Goal: Complete application form: Complete application form

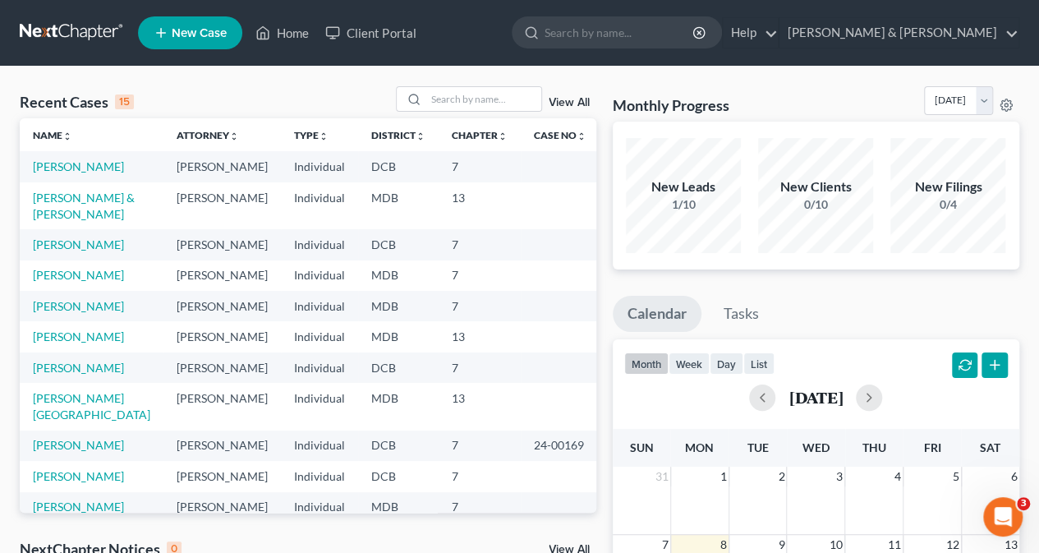
click at [245, 259] on td "[PERSON_NAME]" at bounding box center [221, 244] width 117 height 30
click at [102, 161] on link "[PERSON_NAME]" at bounding box center [78, 166] width 91 height 14
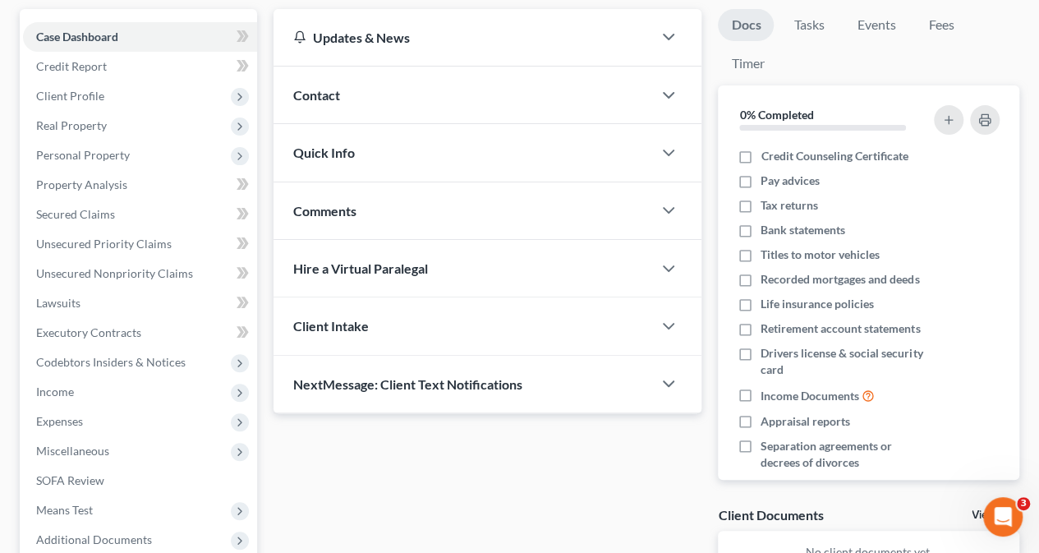
scroll to position [194, 0]
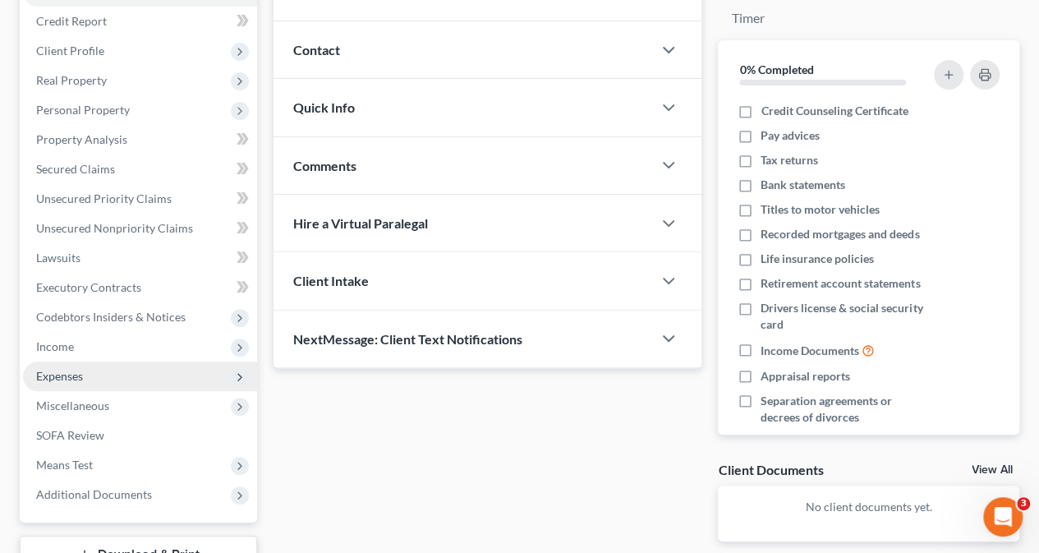
click at [92, 371] on span "Expenses" at bounding box center [140, 376] width 234 height 30
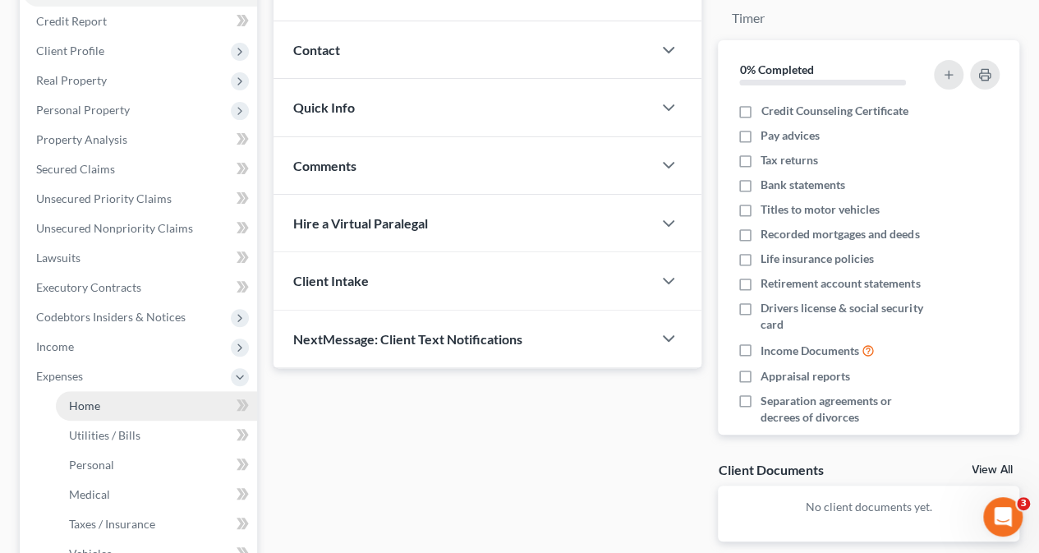
click at [103, 397] on link "Home" at bounding box center [156, 406] width 201 height 30
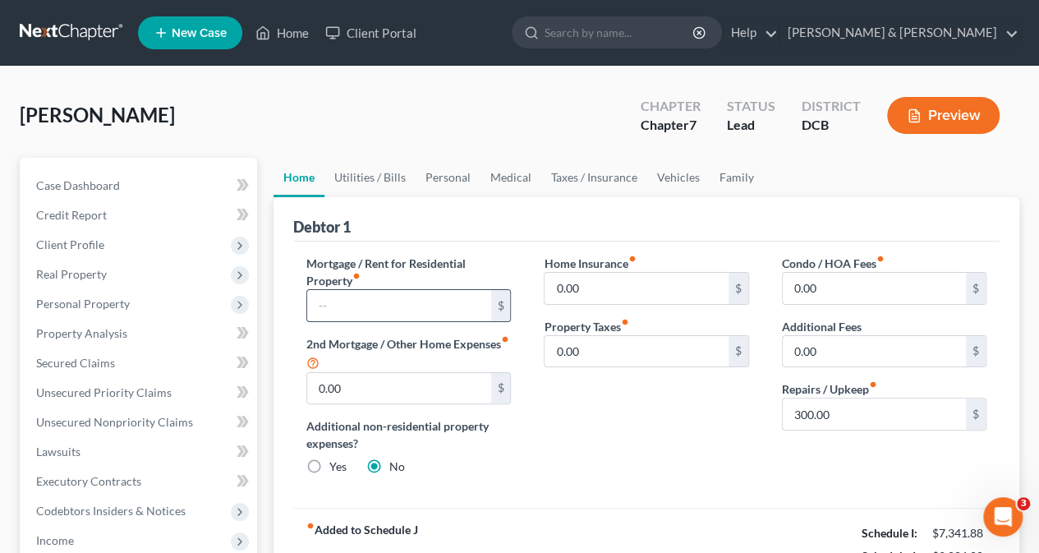
click at [408, 300] on input "text" at bounding box center [398, 305] width 183 height 31
type input "1,784.84"
click at [699, 290] on input "0.00" at bounding box center [635, 288] width 183 height 31
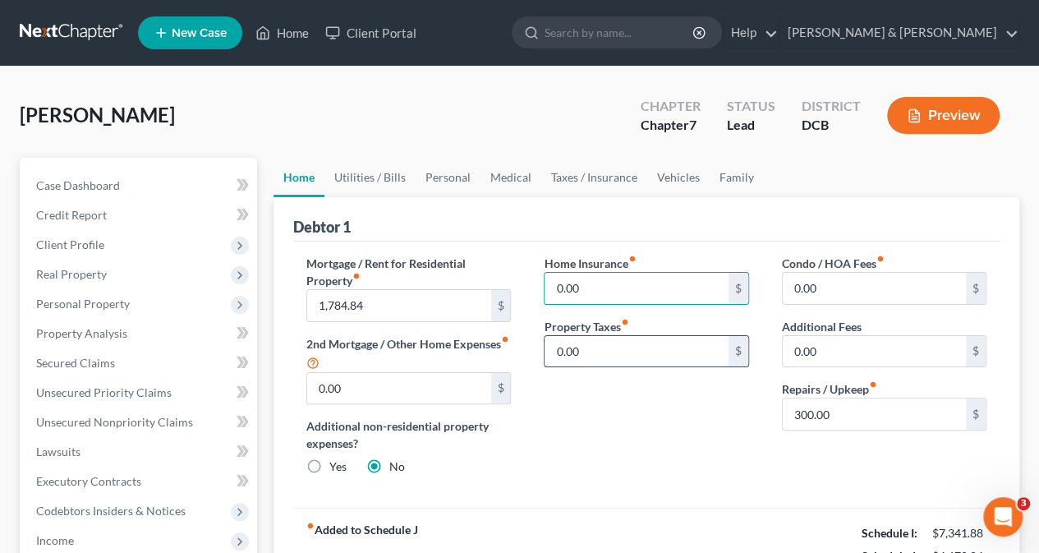
click at [657, 355] on input "0.00" at bounding box center [635, 351] width 183 height 31
click at [867, 416] on input "300.00" at bounding box center [873, 413] width 183 height 31
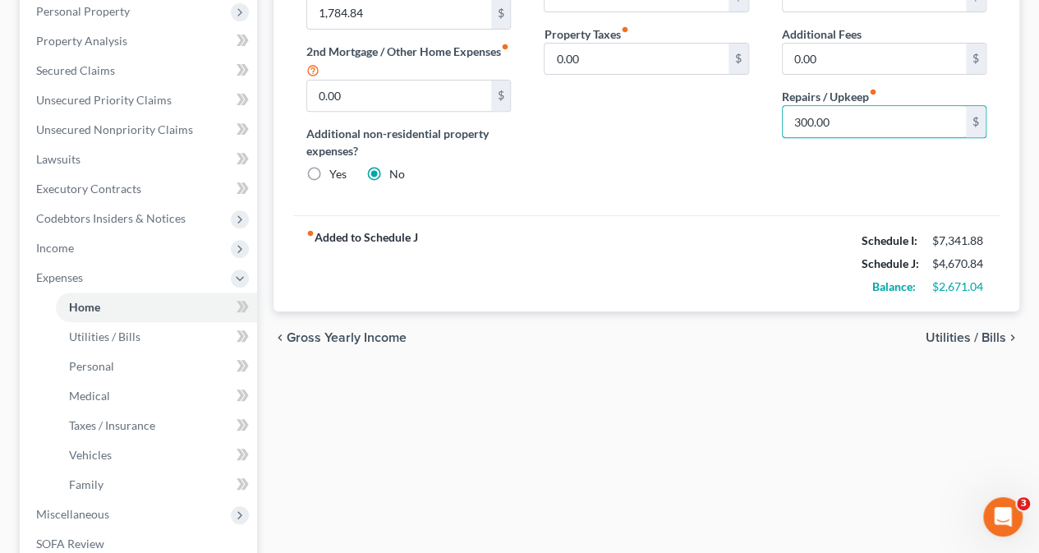
scroll to position [296, 0]
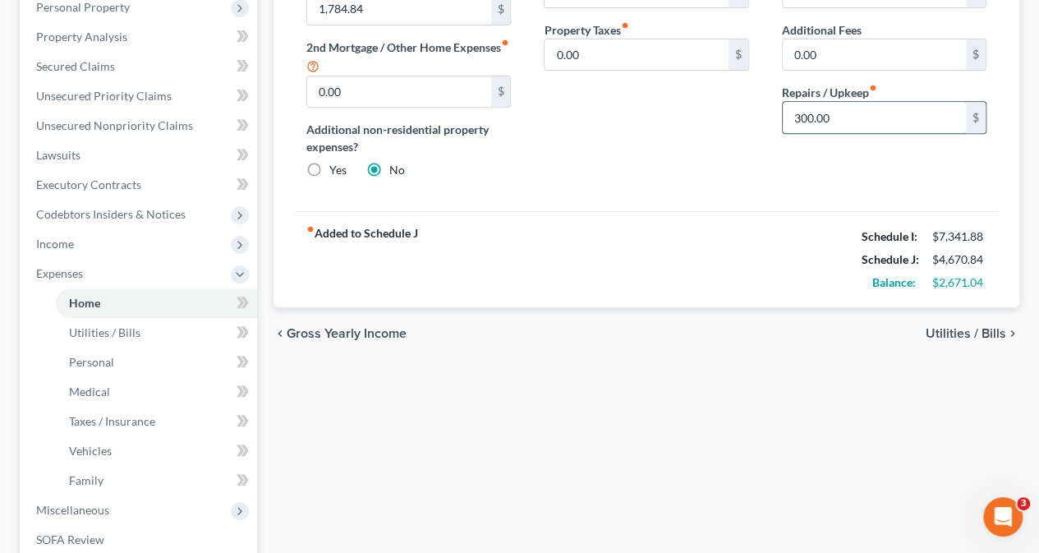
click at [847, 117] on input "300.00" at bounding box center [873, 117] width 183 height 31
type input "300.0"
click at [847, 117] on input "300.0" at bounding box center [873, 117] width 183 height 31
drag, startPoint x: 832, startPoint y: 116, endPoint x: 750, endPoint y: 116, distance: 81.3
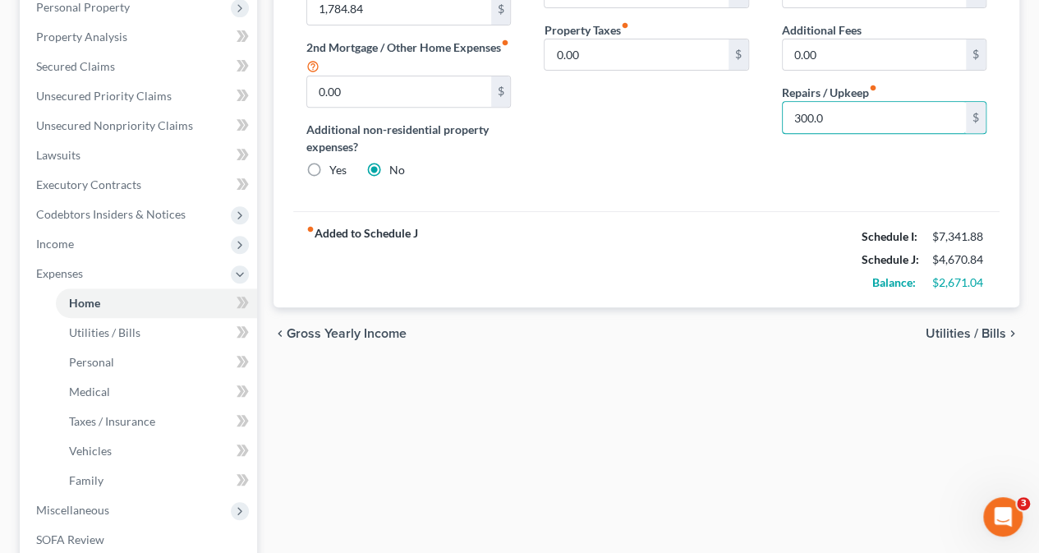
click at [750, 116] on div "Mortgage / Rent for Residential Property fiber_manual_record 1,784.84 $ 2nd Mor…" at bounding box center [646, 75] width 713 height 234
type input "584.00"
click at [960, 327] on span "Utilities / Bills" at bounding box center [965, 333] width 80 height 13
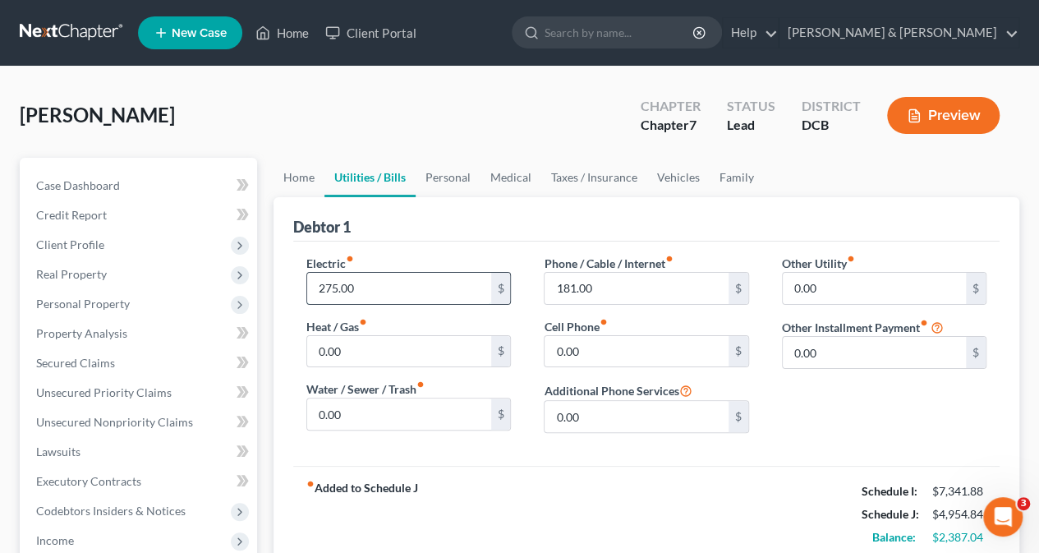
click at [372, 286] on input "275.00" at bounding box center [398, 288] width 183 height 31
type input "375.00"
click at [386, 354] on input "0.00" at bounding box center [398, 351] width 183 height 31
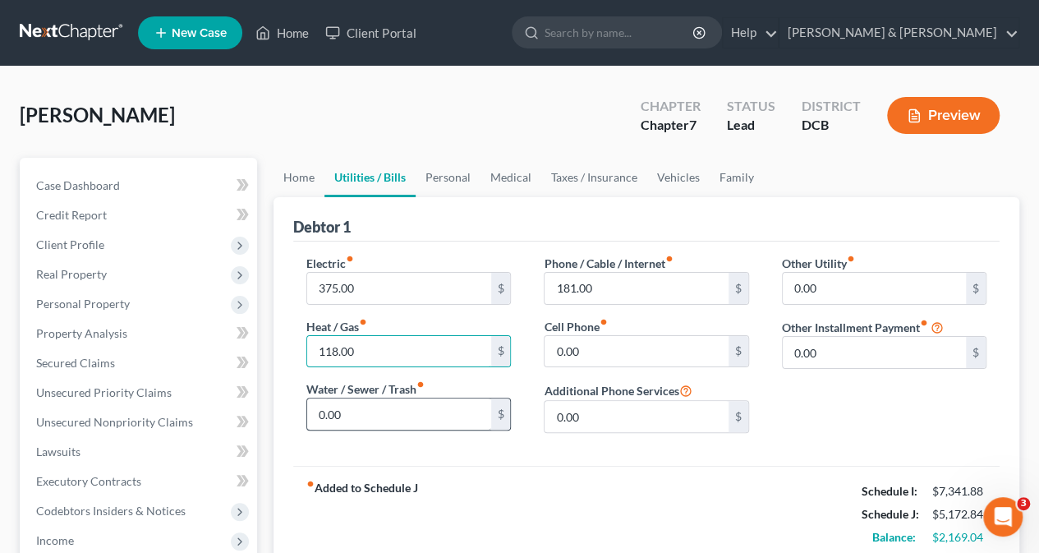
type input "118.00"
click at [389, 413] on input "0.00" at bounding box center [398, 413] width 183 height 31
type input "174.00"
click at [603, 288] on input "181.00" at bounding box center [635, 288] width 183 height 31
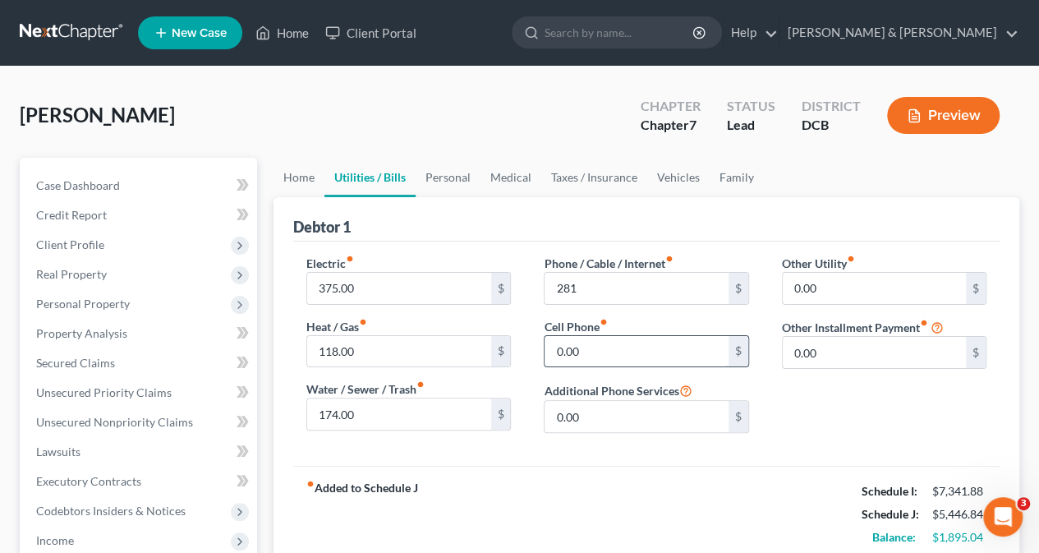
click at [621, 347] on input "0.00" at bounding box center [635, 351] width 183 height 31
click at [577, 283] on input "281" at bounding box center [635, 288] width 183 height 31
type input "281.00"
click at [583, 352] on input "0.00" at bounding box center [635, 351] width 183 height 31
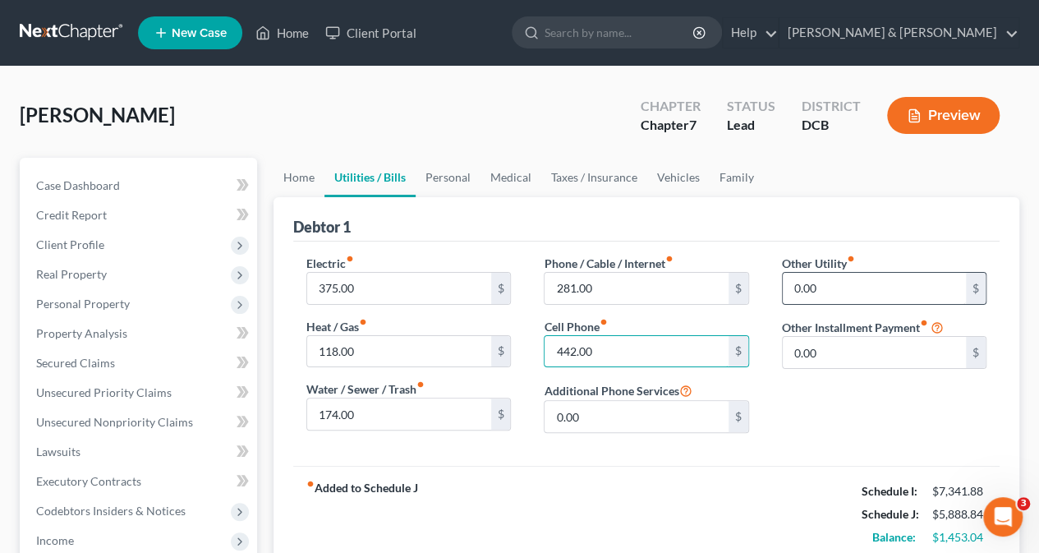
type input "442.00"
click at [893, 282] on input "0.00" at bounding box center [873, 288] width 183 height 31
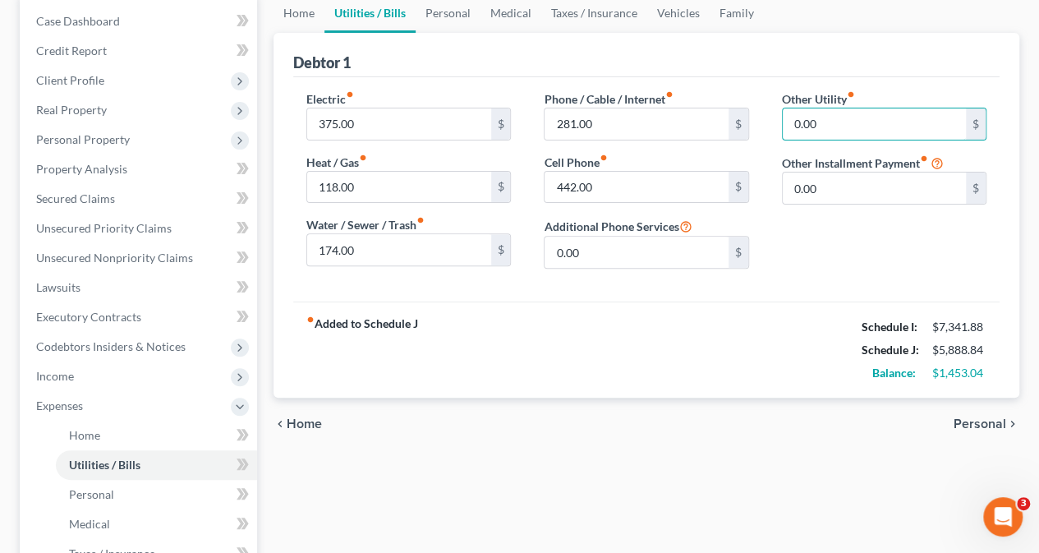
scroll to position [167, 0]
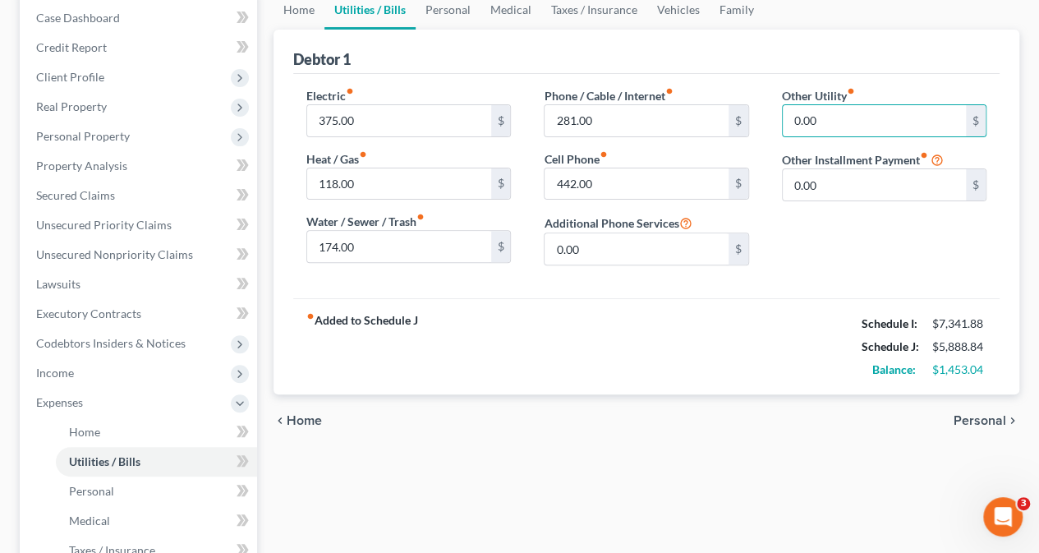
click at [980, 419] on span "Personal" at bounding box center [979, 420] width 53 height 13
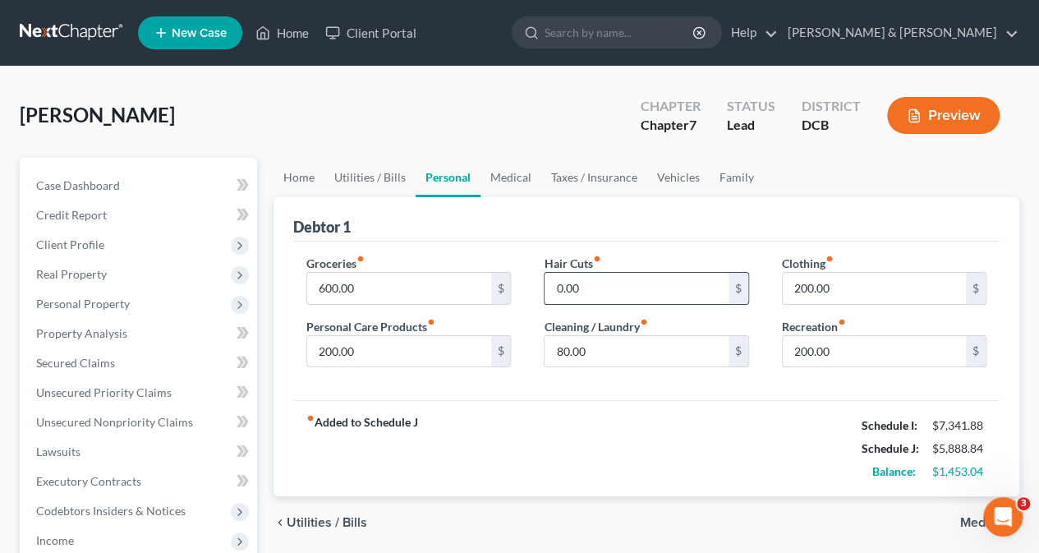
click at [598, 285] on input "0.00" at bounding box center [635, 288] width 183 height 31
type input "4"
type input "3"
type input "60.00"
click at [607, 351] on input "80.00" at bounding box center [635, 351] width 183 height 31
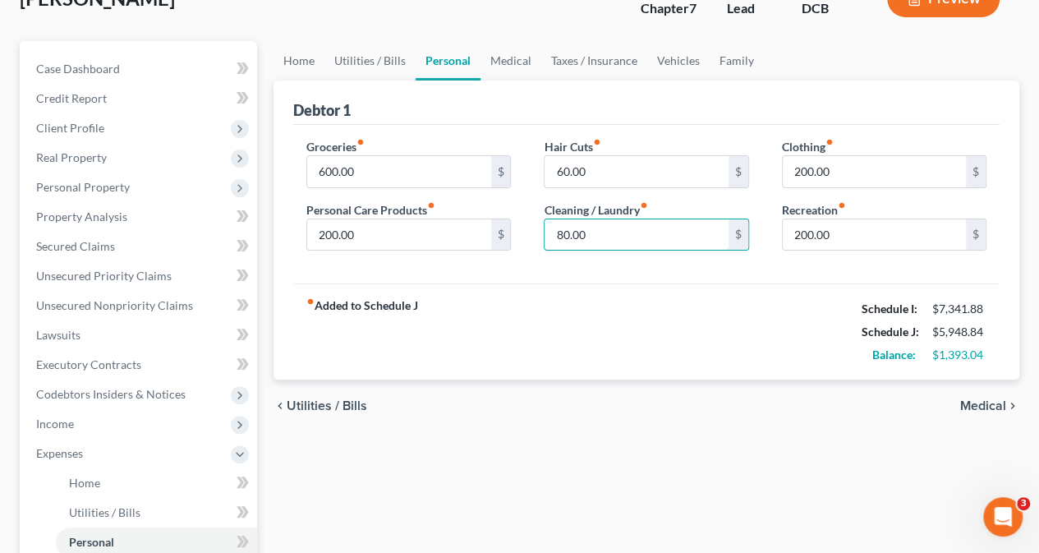
scroll to position [114, 0]
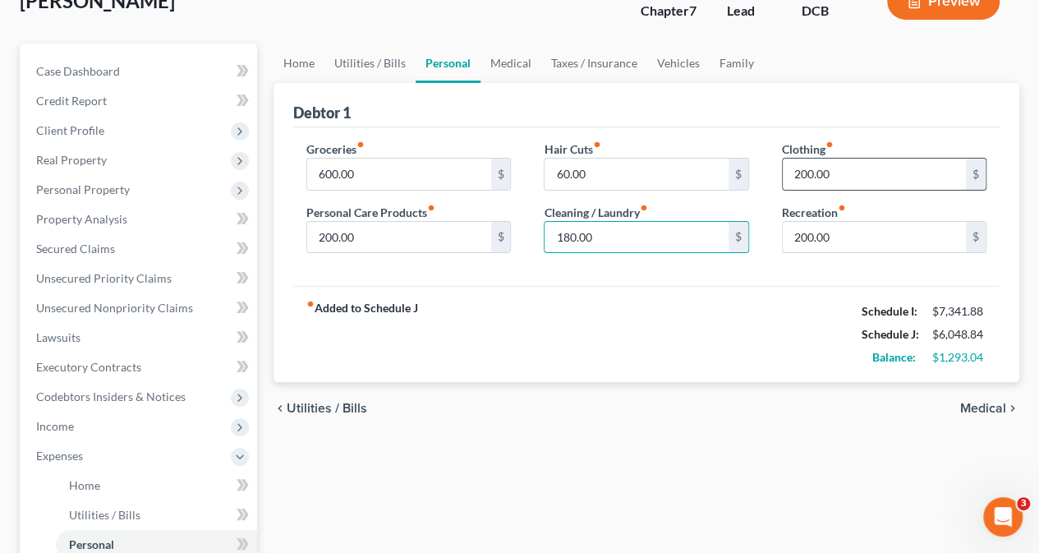
type input "180.00"
click at [863, 172] on input "200.00" at bounding box center [873, 173] width 183 height 31
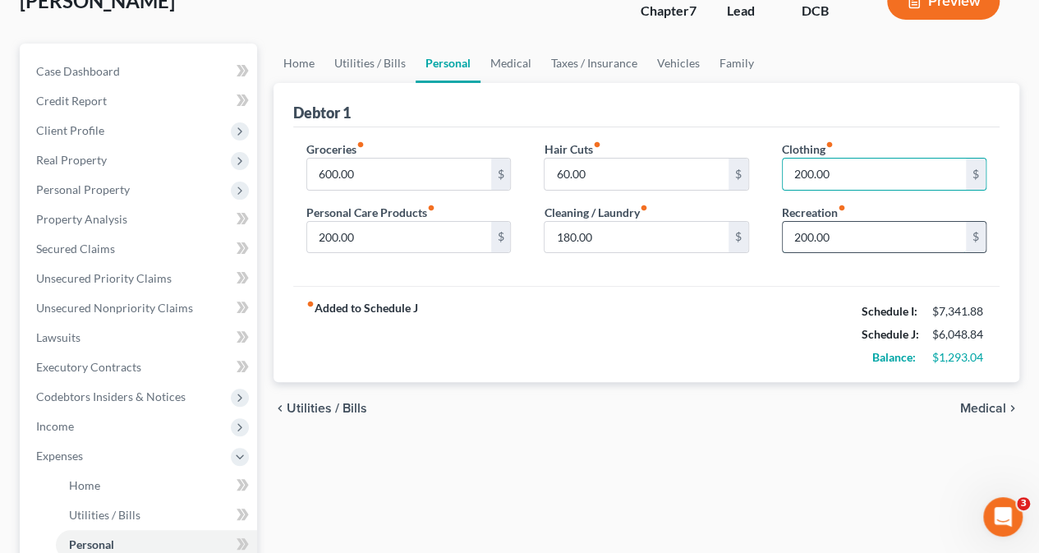
click at [869, 233] on input "200.00" at bounding box center [873, 237] width 183 height 31
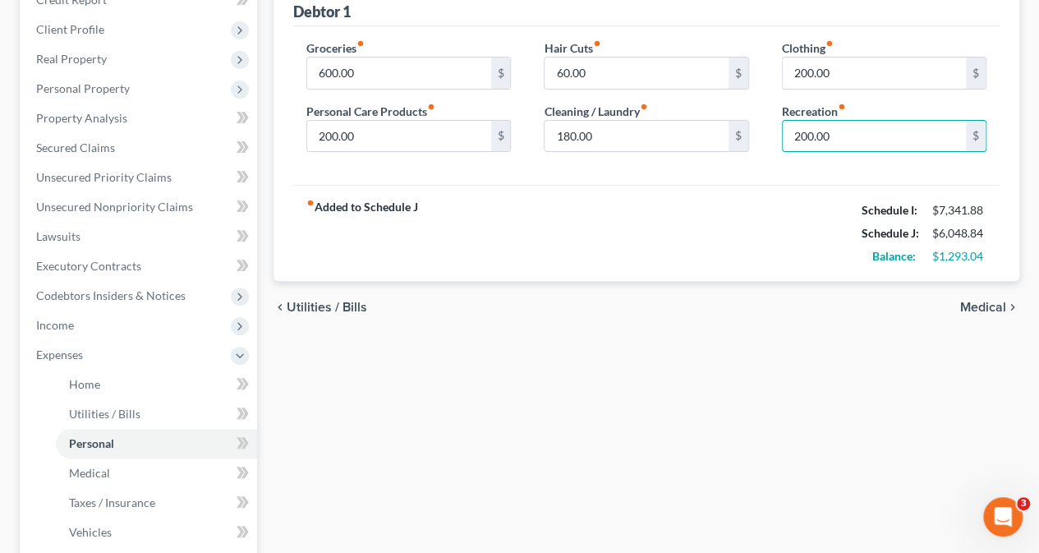
scroll to position [195, 0]
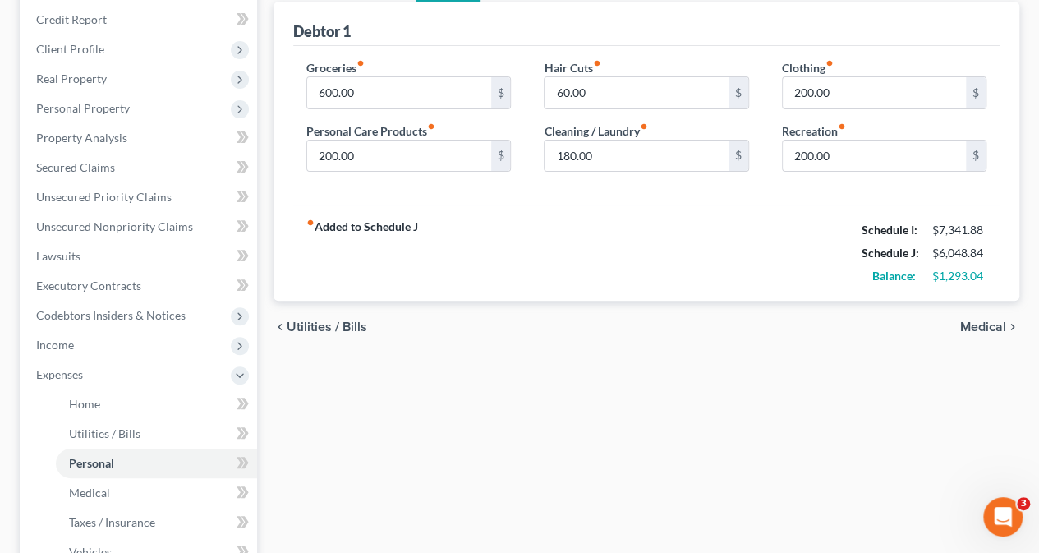
click at [983, 326] on span "Medical" at bounding box center [983, 326] width 46 height 13
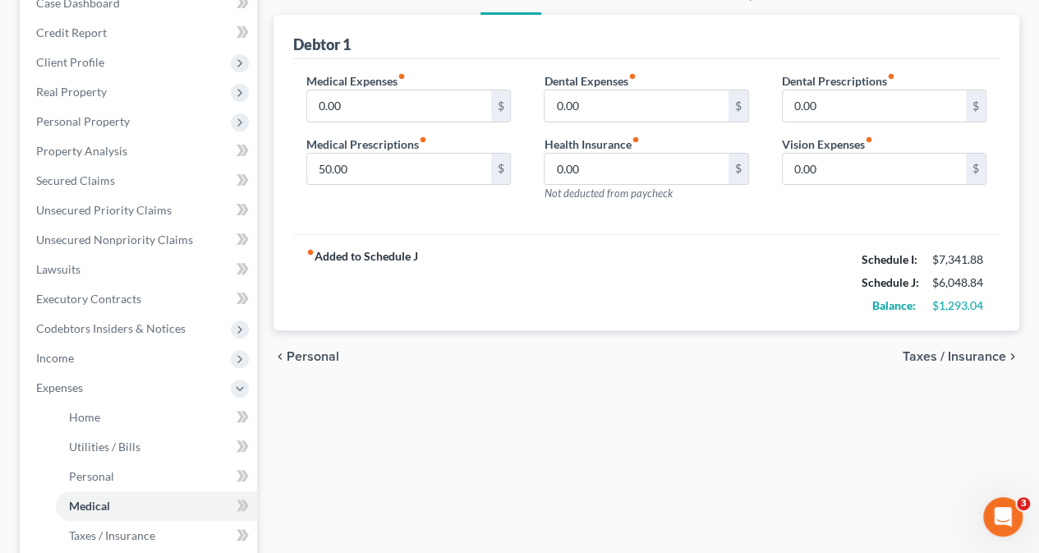
scroll to position [176, 0]
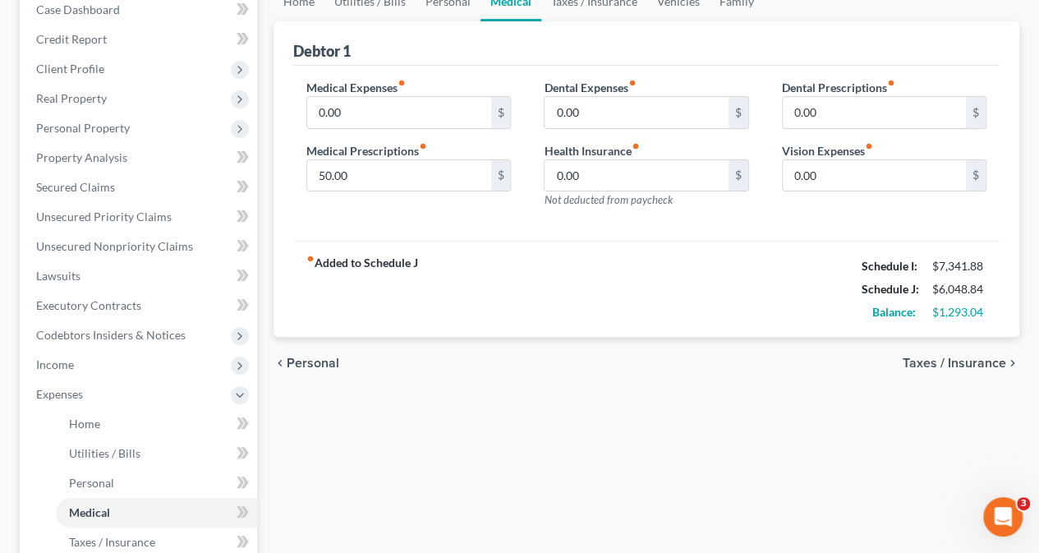
click at [936, 363] on span "Taxes / Insurance" at bounding box center [953, 362] width 103 height 13
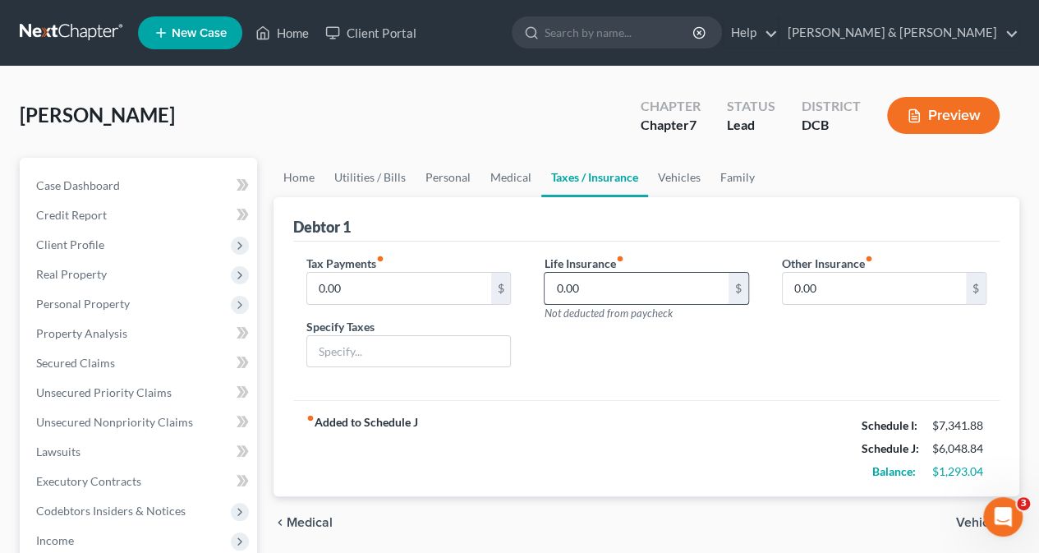
click at [593, 288] on input "0.00" at bounding box center [635, 288] width 183 height 31
type input "325.00"
click at [868, 288] on input "0.00" at bounding box center [873, 288] width 183 height 31
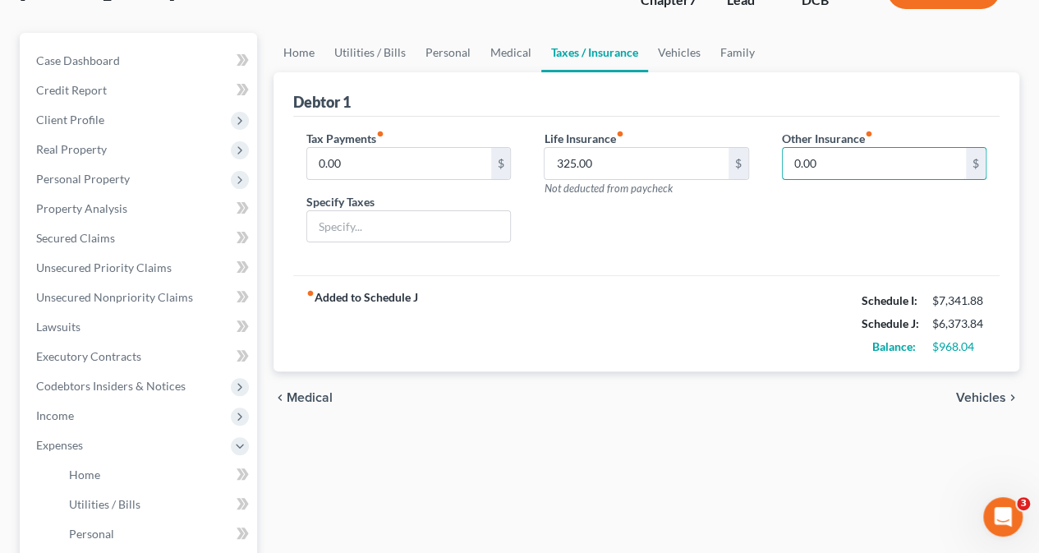
scroll to position [118, 0]
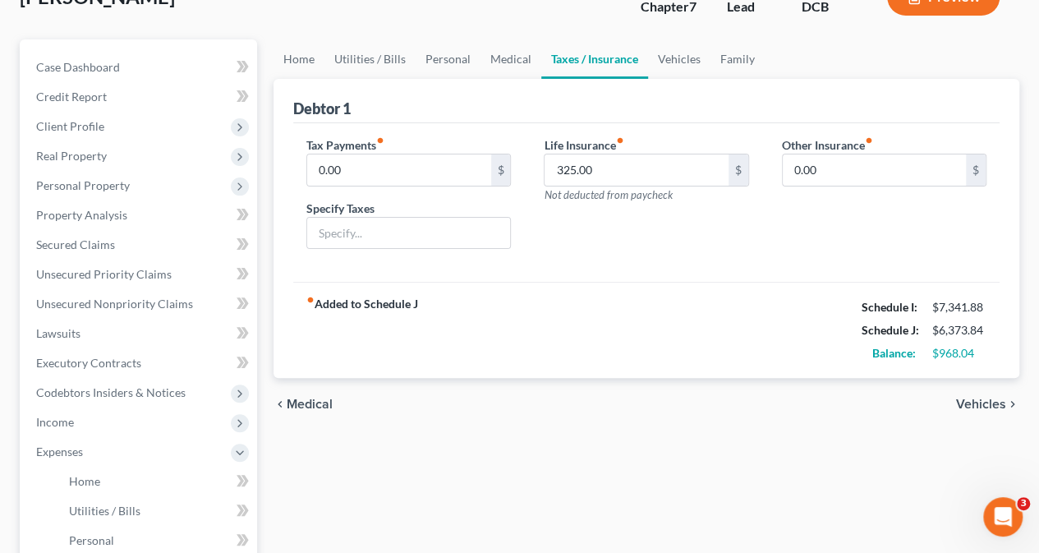
click at [987, 401] on span "Vehicles" at bounding box center [981, 403] width 50 height 13
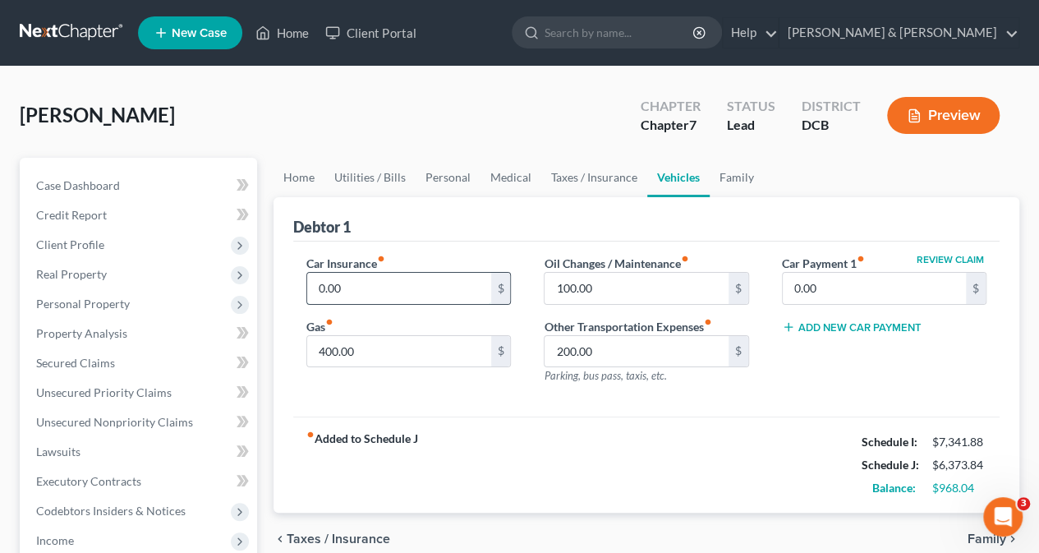
click at [360, 293] on input "0.00" at bounding box center [398, 288] width 183 height 31
click at [393, 293] on input "985.00" at bounding box center [398, 288] width 183 height 31
type input "985.00"
click at [379, 348] on input "400.00" at bounding box center [398, 351] width 183 height 31
click at [603, 351] on input "200.00" at bounding box center [635, 351] width 183 height 31
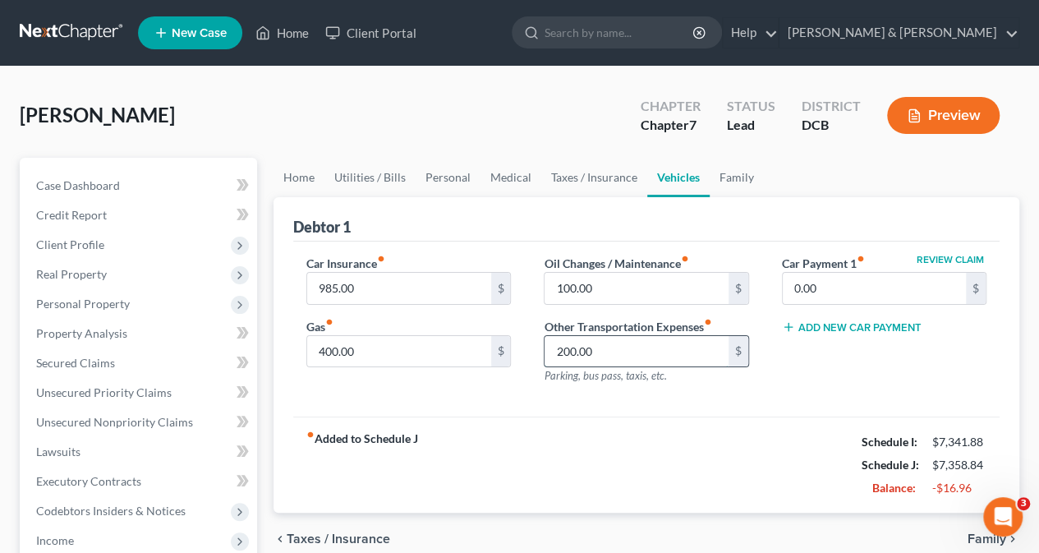
click at [603, 351] on input "200.00" at bounding box center [635, 351] width 183 height 31
click at [848, 286] on input "0.00" at bounding box center [873, 288] width 183 height 31
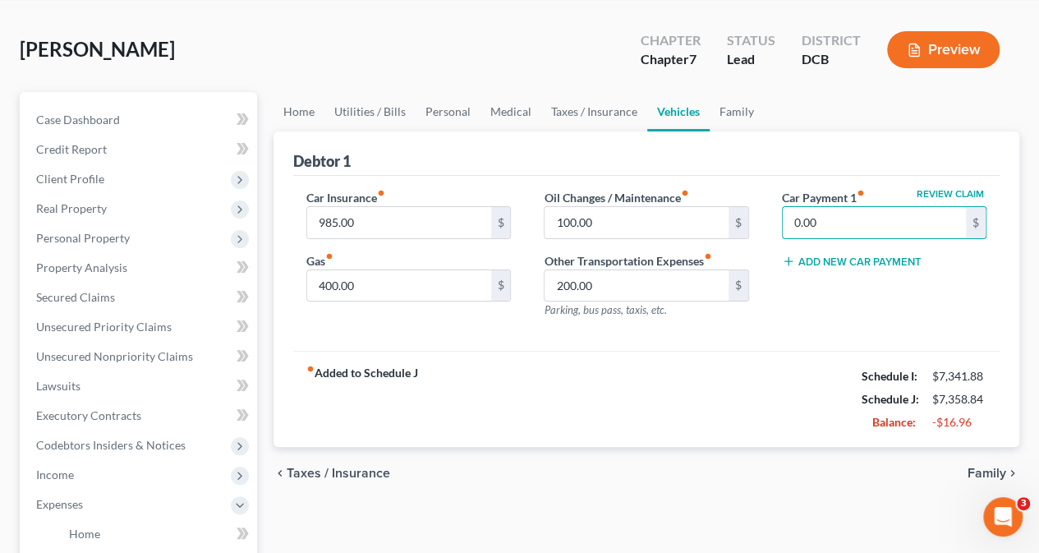
scroll to position [53, 0]
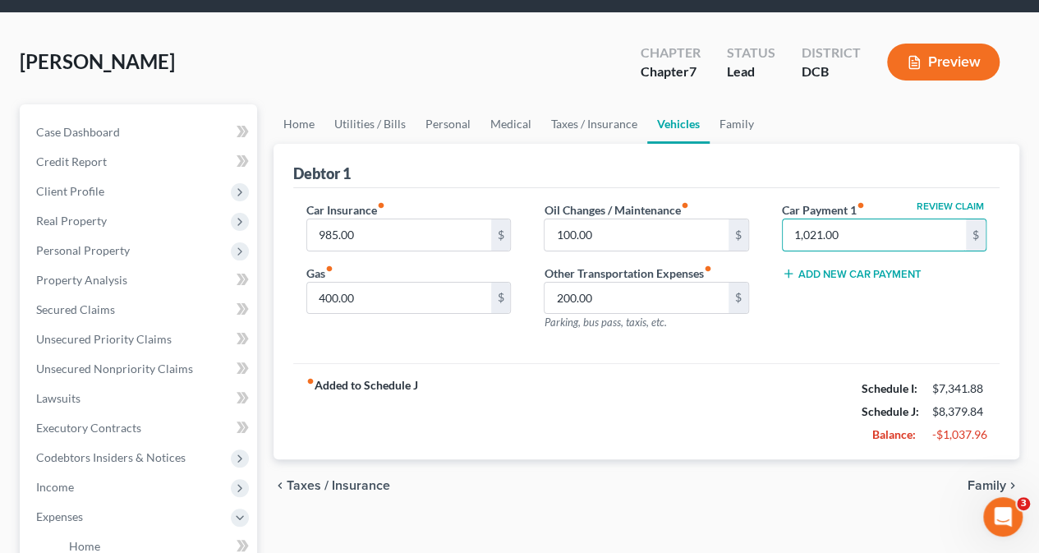
type input "1,021.00"
click at [898, 332] on div "Review Claim Car Payment 1 fiber_manual_record 1,021.00 $ Add New Car Payment" at bounding box center [883, 272] width 237 height 143
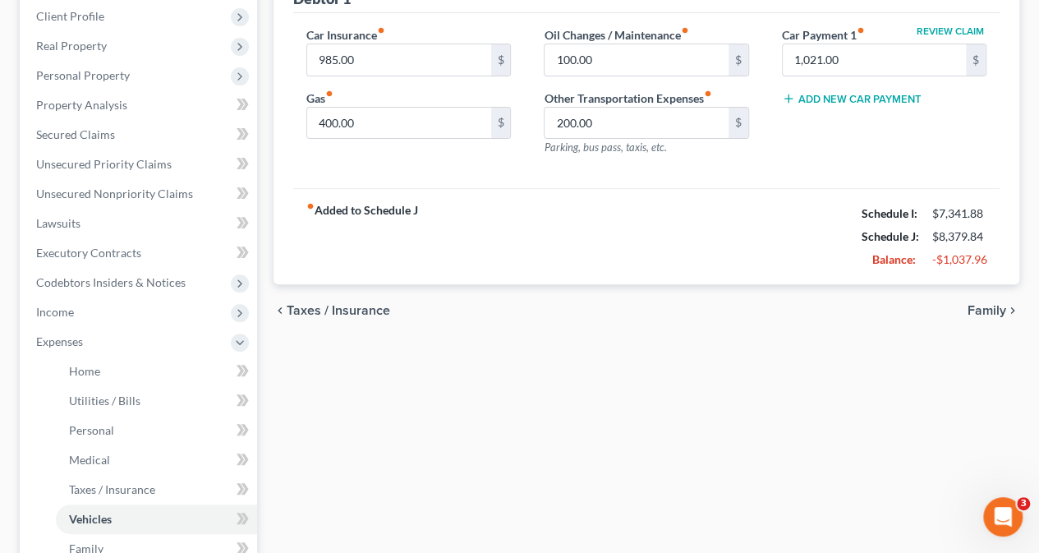
scroll to position [0, 0]
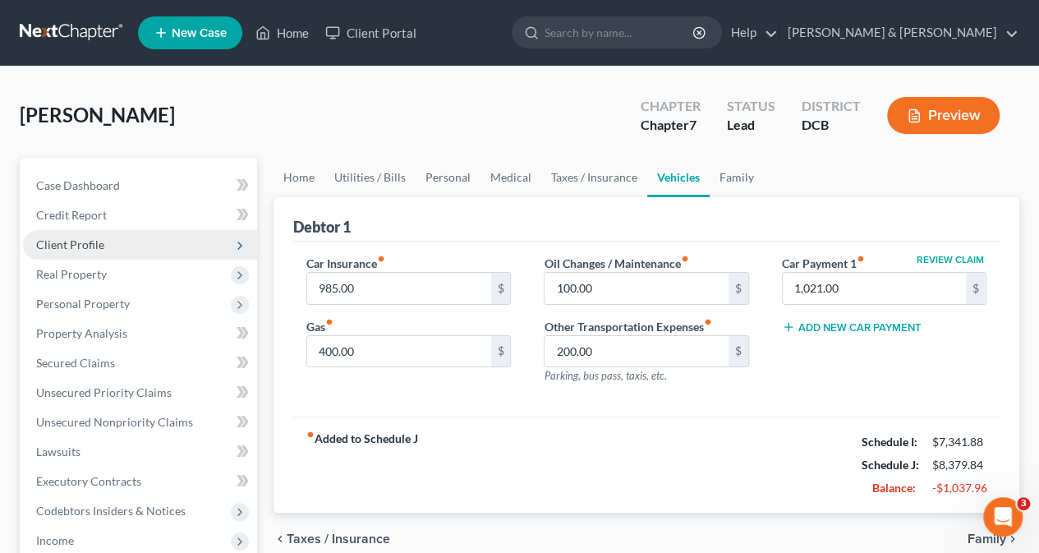
click at [81, 241] on span "Client Profile" at bounding box center [70, 244] width 68 height 14
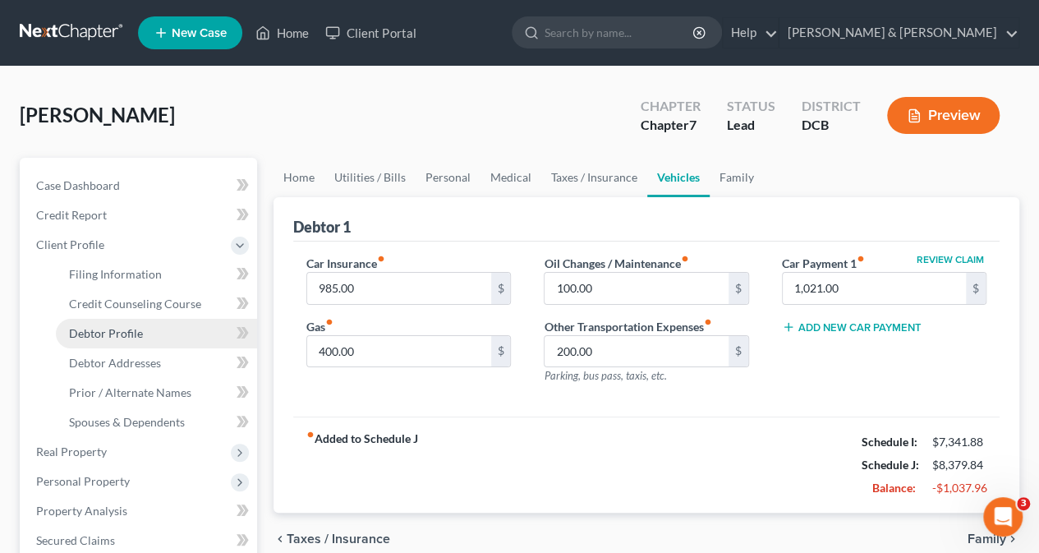
click at [105, 331] on span "Debtor Profile" at bounding box center [106, 333] width 74 height 14
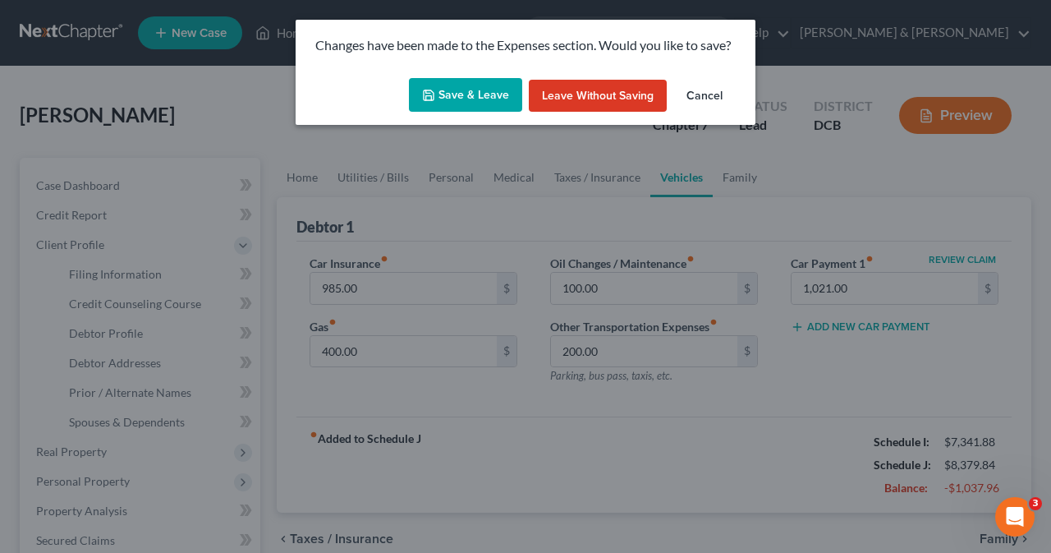
click at [470, 93] on button "Save & Leave" at bounding box center [465, 95] width 113 height 34
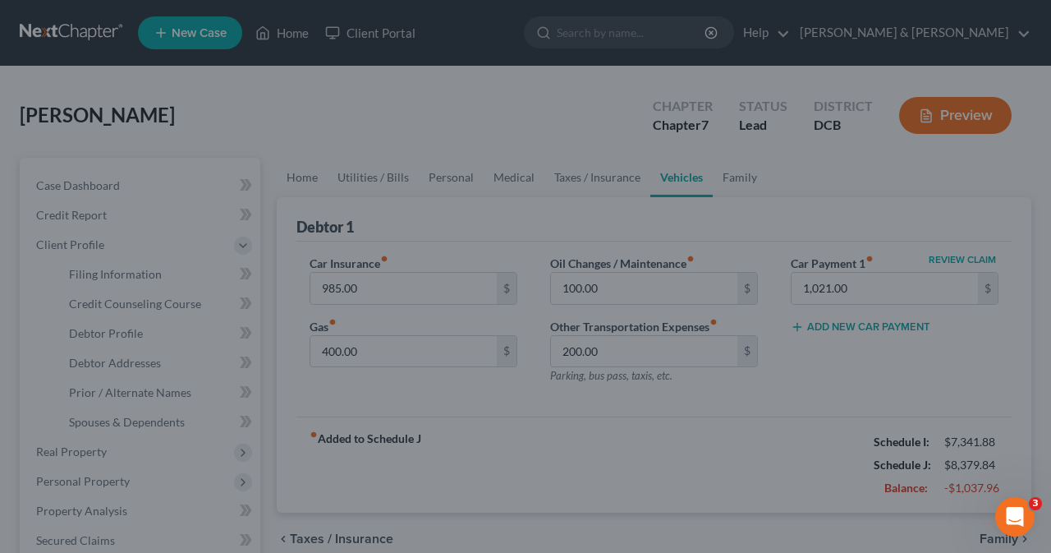
select select "1"
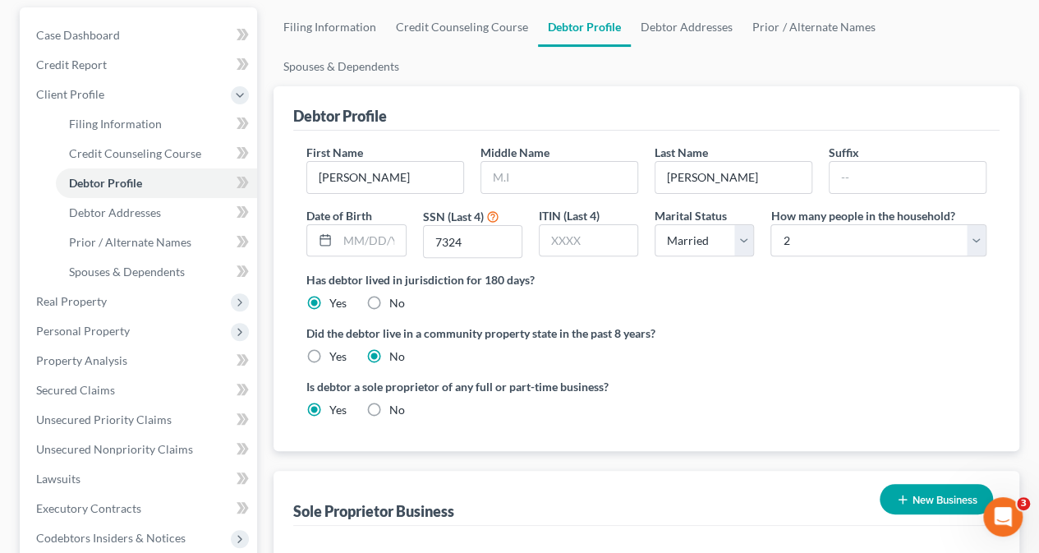
scroll to position [146, 0]
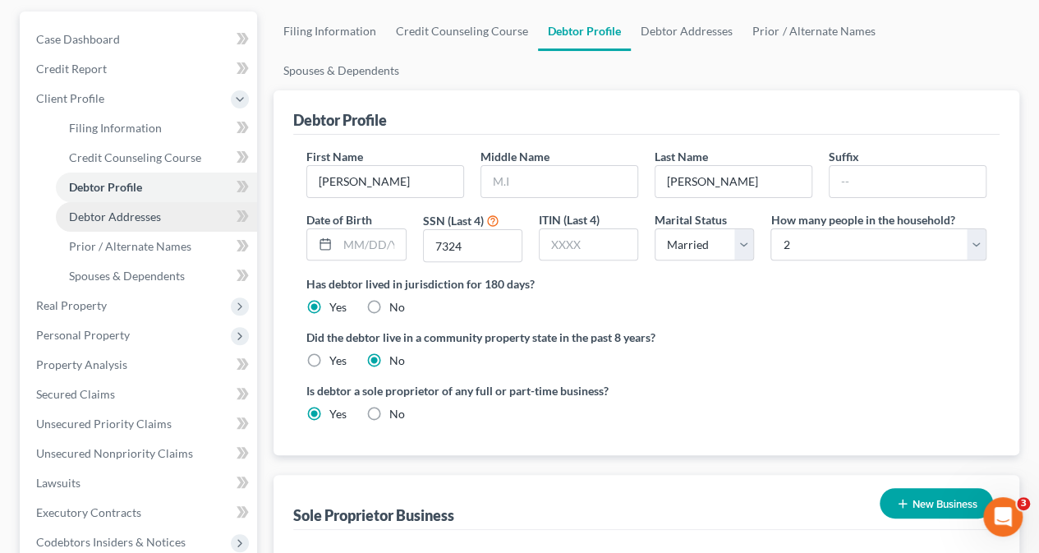
click at [145, 215] on span "Debtor Addresses" at bounding box center [115, 216] width 92 height 14
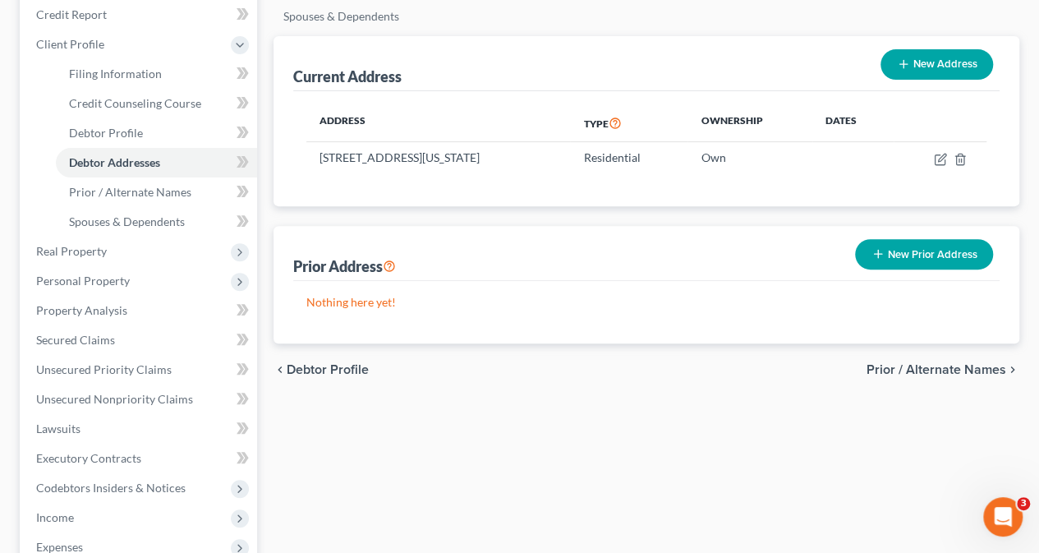
scroll to position [194, 0]
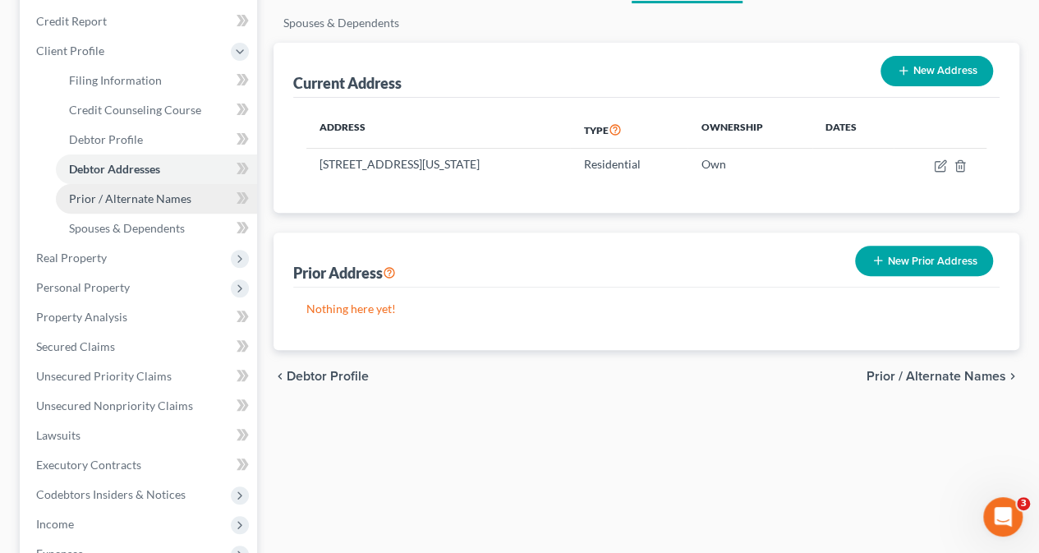
click at [102, 203] on span "Prior / Alternate Names" at bounding box center [130, 198] width 122 height 14
